Goal: Go to known website: Access a specific website the user already knows

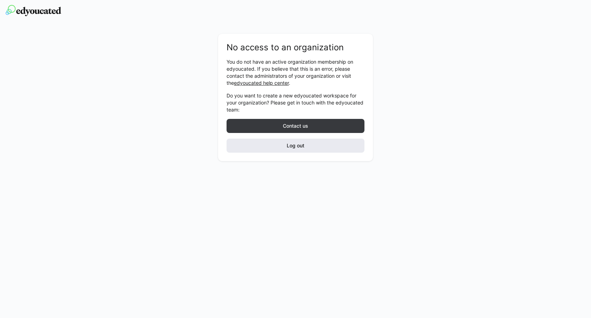
click at [244, 143] on span "Log out" at bounding box center [296, 146] width 138 height 14
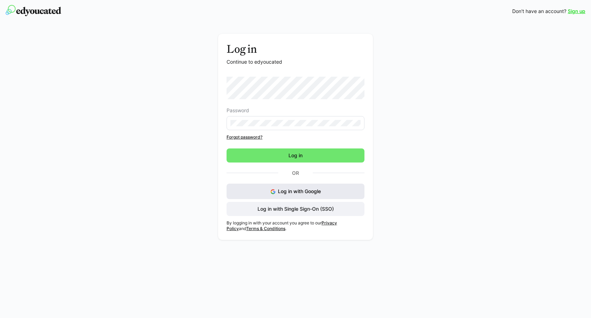
click at [280, 193] on span "Log in with Google" at bounding box center [299, 191] width 43 height 6
